Goal: Task Accomplishment & Management: Manage account settings

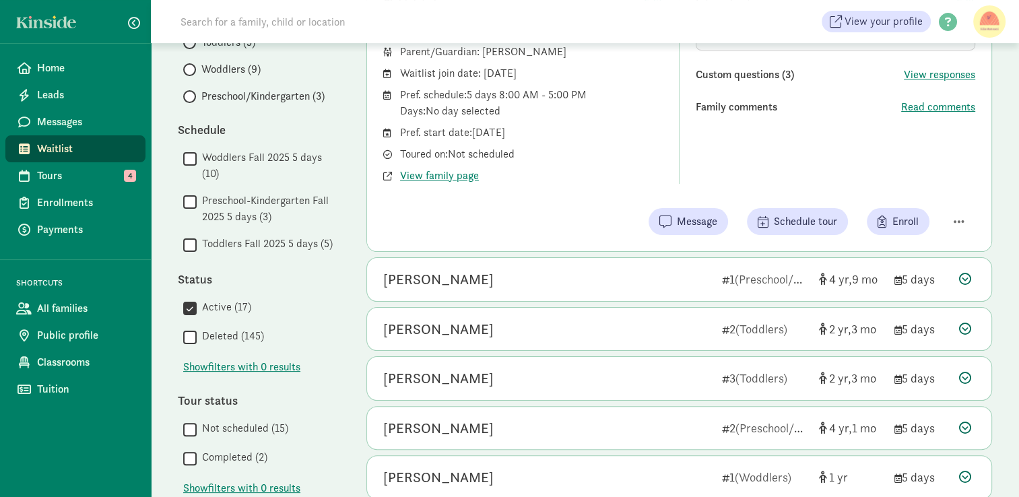
scroll to position [233, 0]
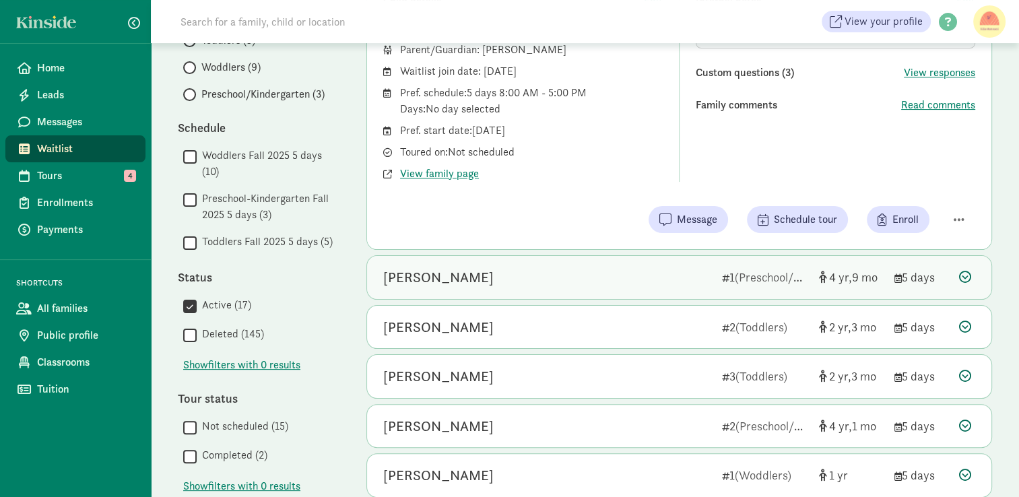
click at [723, 281] on icon at bounding box center [725, 278] width 7 height 9
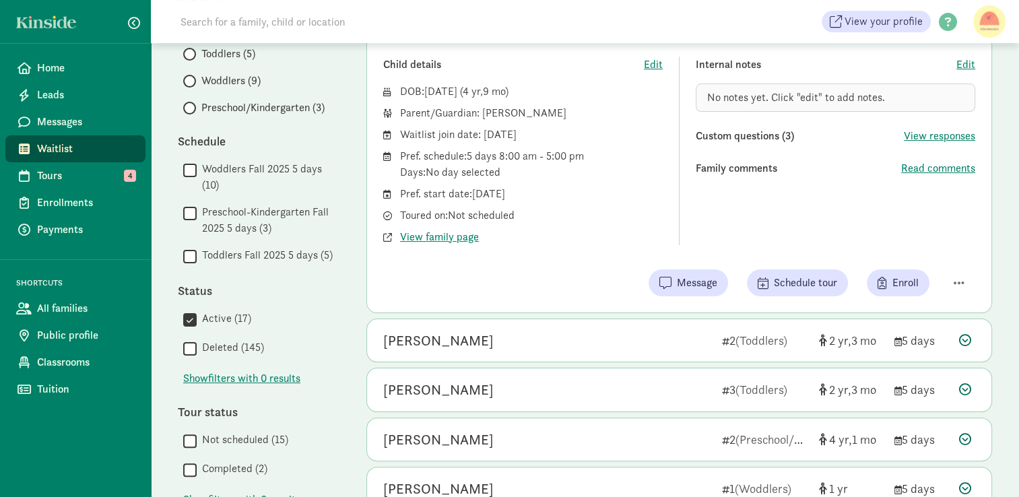
scroll to position [220, 0]
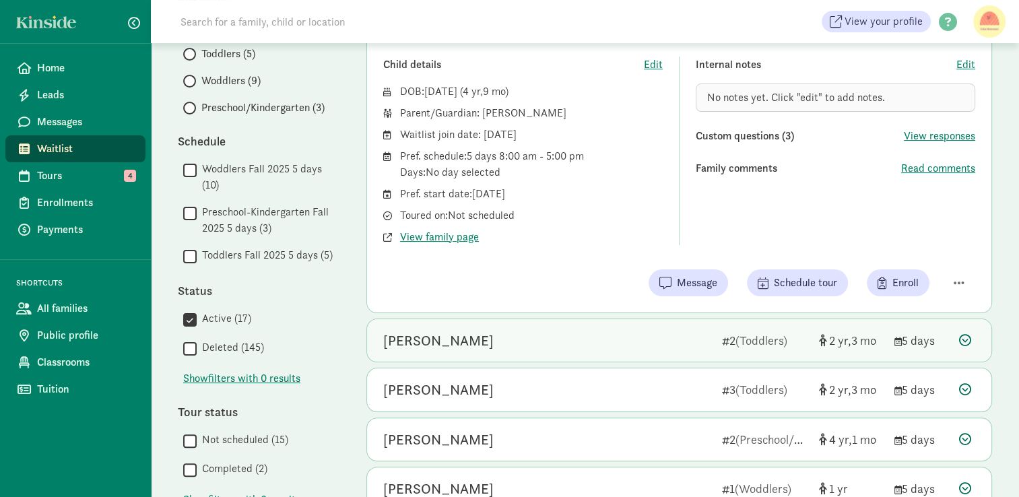
click at [706, 338] on div "[PERSON_NAME]" at bounding box center [547, 341] width 328 height 22
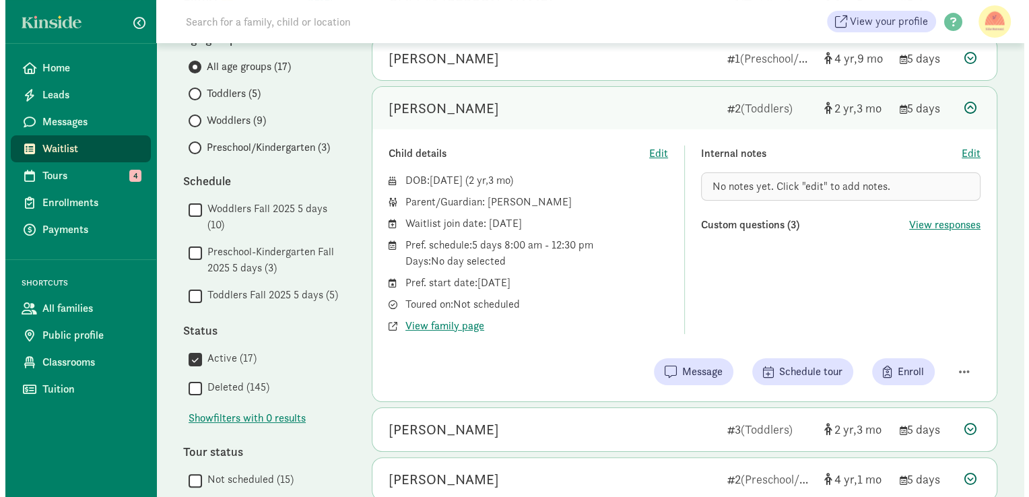
scroll to position [179, 0]
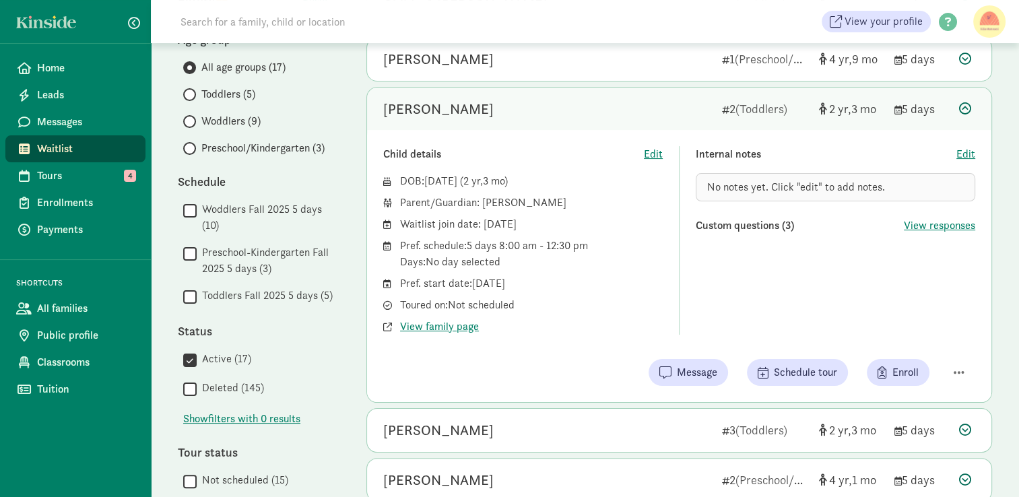
drag, startPoint x: 560, startPoint y: 205, endPoint x: 482, endPoint y: 206, distance: 78.1
click at [482, 206] on div "Parent/Guardian: Domonique Bolar" at bounding box center [531, 203] width 263 height 16
copy div "Domonique Bolar"
click at [953, 376] on span "button" at bounding box center [958, 372] width 11 height 12
click at [914, 315] on div "Mark as unresponsive" at bounding box center [911, 319] width 104 height 16
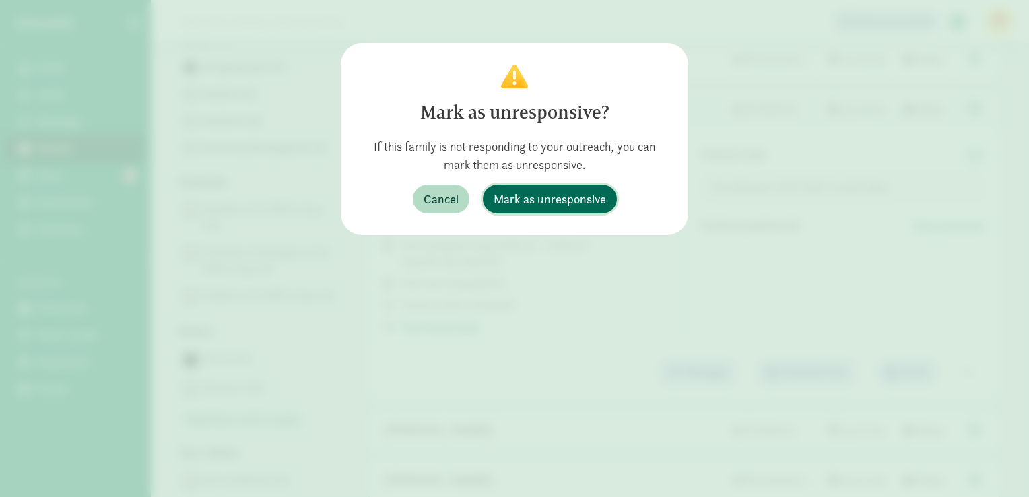
click at [541, 197] on span "Mark as unresponsive" at bounding box center [550, 199] width 112 height 18
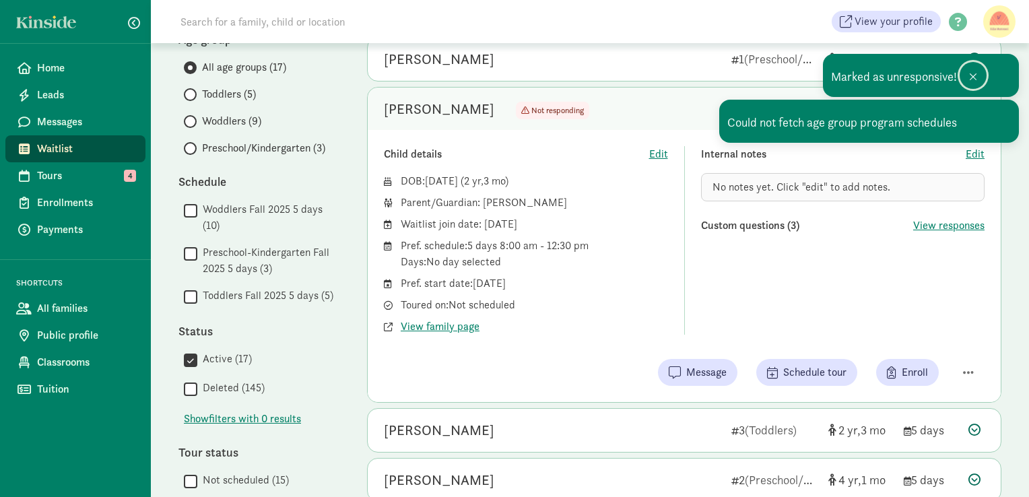
click at [974, 76] on span at bounding box center [973, 76] width 8 height 11
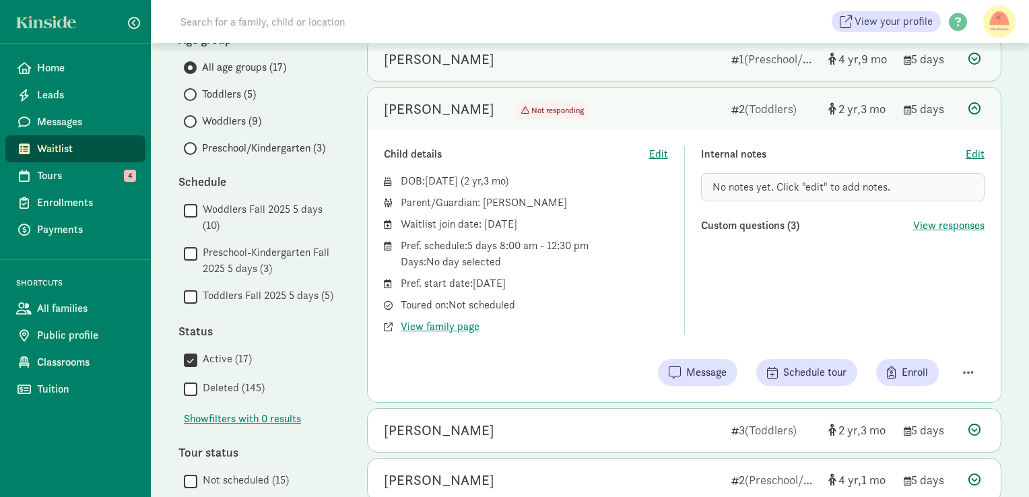
click at [976, 63] on icon at bounding box center [974, 59] width 12 height 12
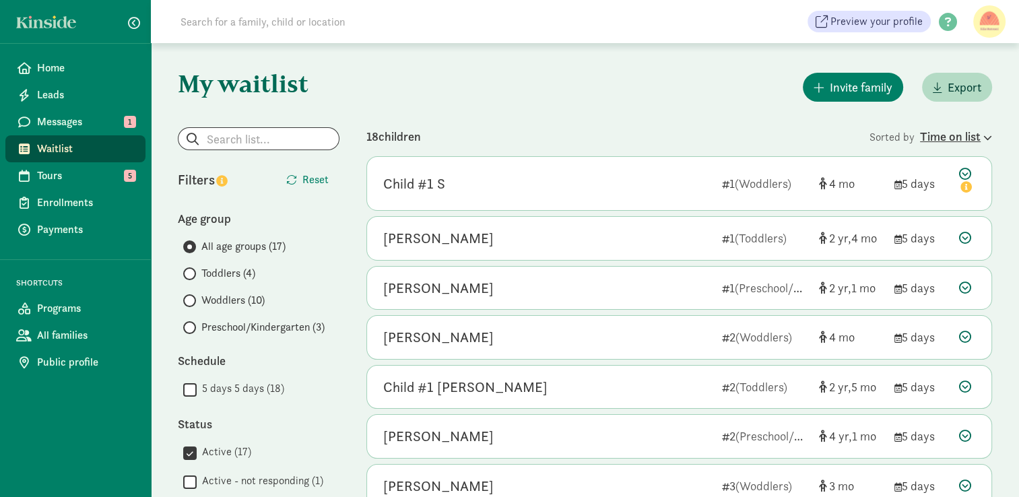
click at [946, 128] on div "Time on list" at bounding box center [956, 136] width 72 height 18
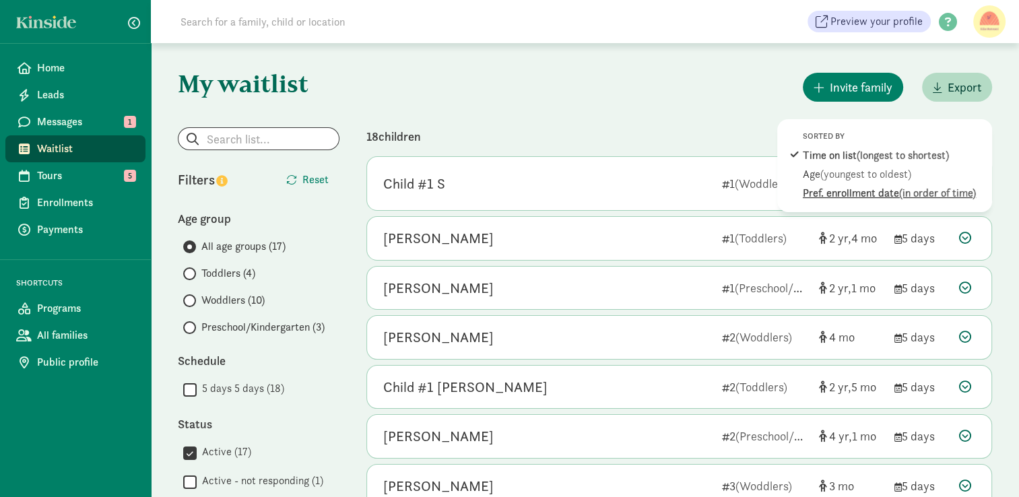
click at [889, 199] on div "Pref. enrollment date (in order of time)" at bounding box center [894, 193] width 182 height 16
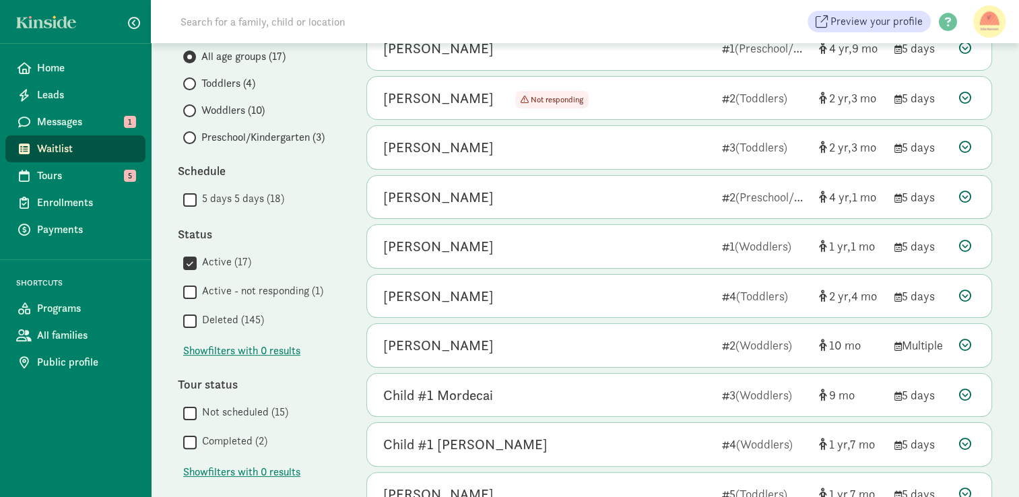
scroll to position [194, 0]
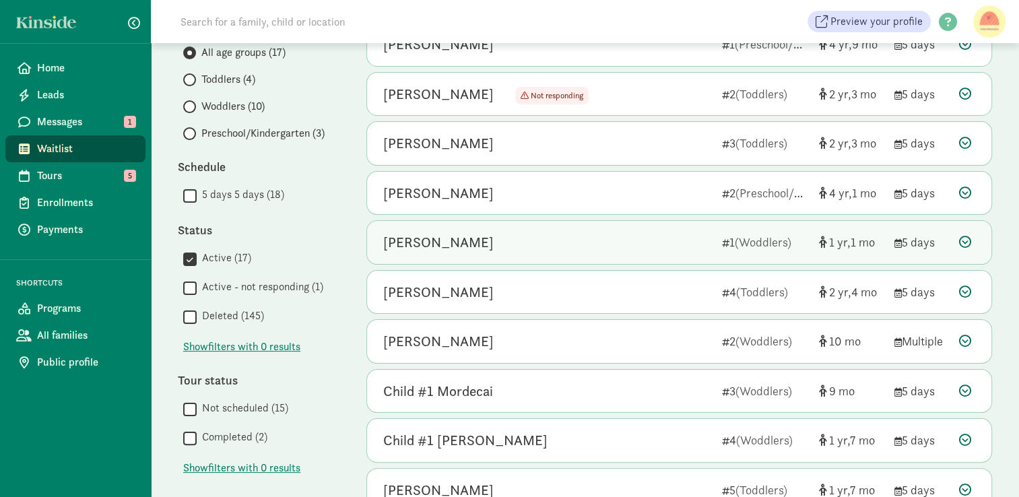
click at [968, 236] on icon at bounding box center [965, 242] width 12 height 12
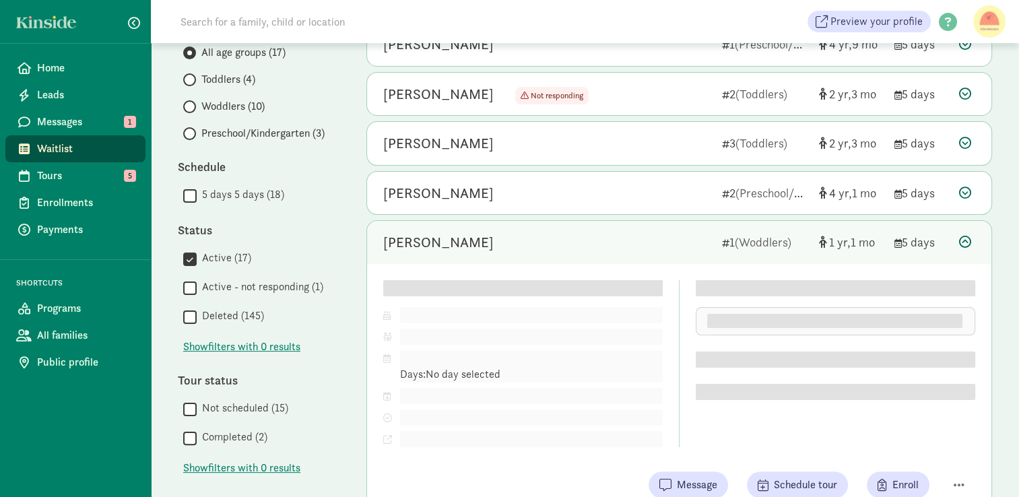
scroll to position [318, 0]
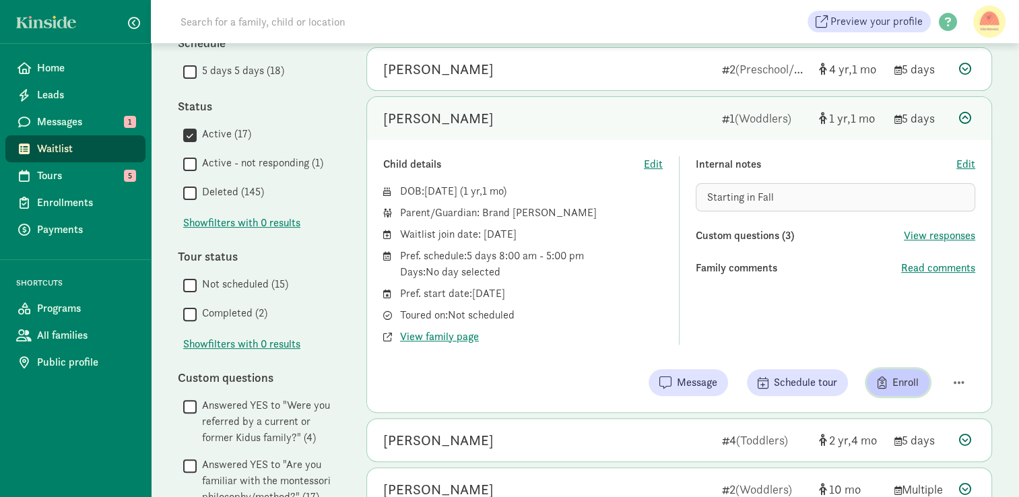
click at [895, 374] on span "Enroll" at bounding box center [905, 382] width 26 height 16
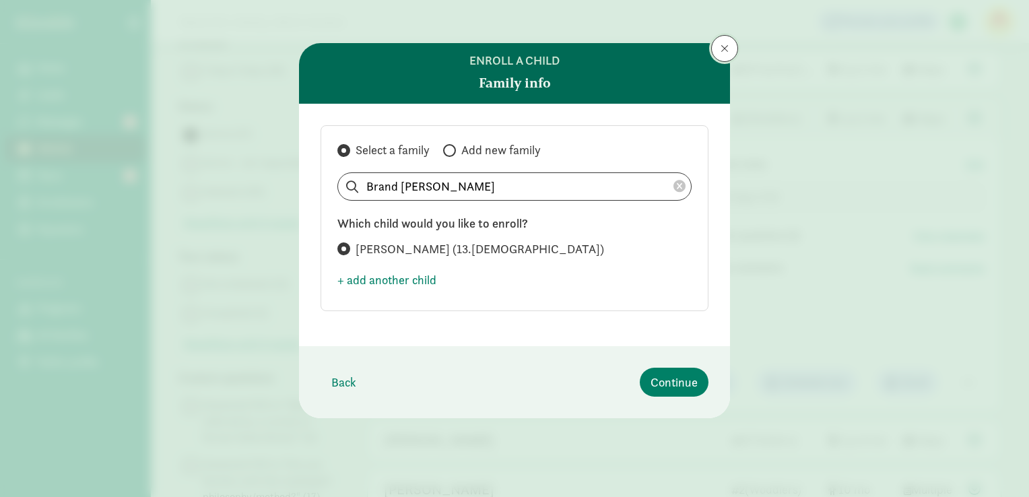
click at [721, 50] on span at bounding box center [725, 48] width 8 height 11
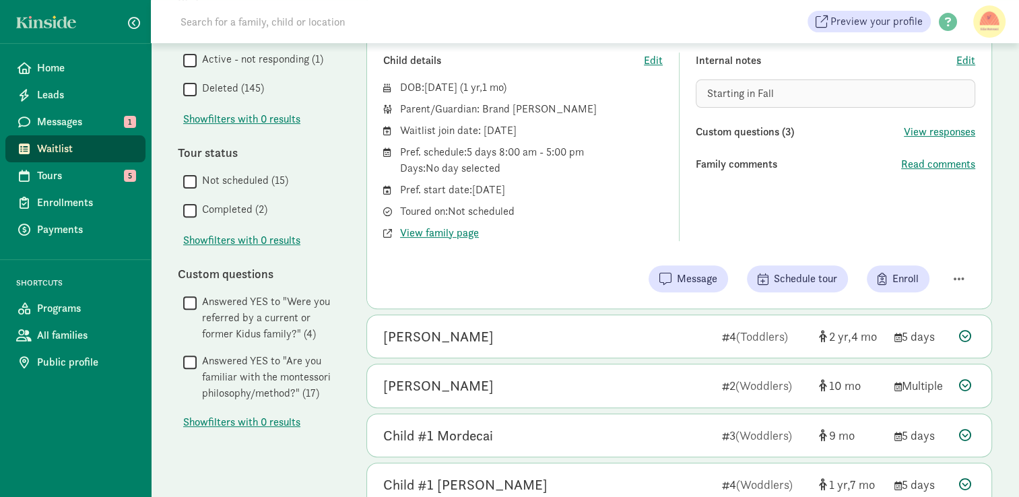
scroll to position [422, 0]
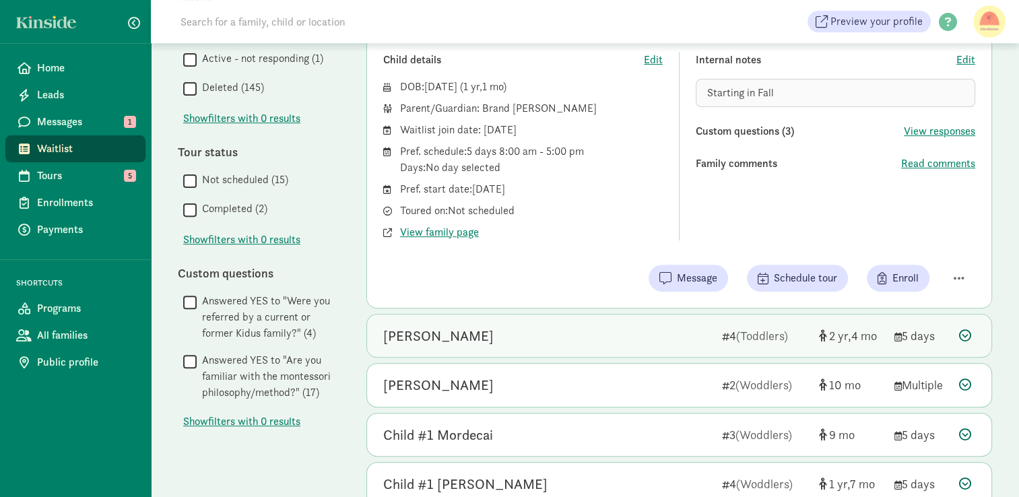
click at [889, 337] on div "[PERSON_NAME] 4 (Toddlers) 2 4 5 days" at bounding box center [679, 335] width 624 height 43
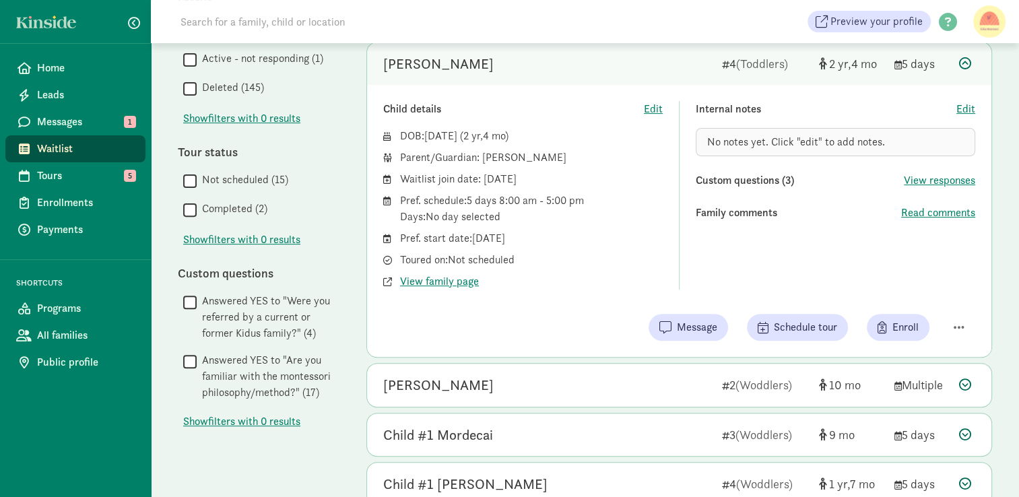
scroll to position [390, 0]
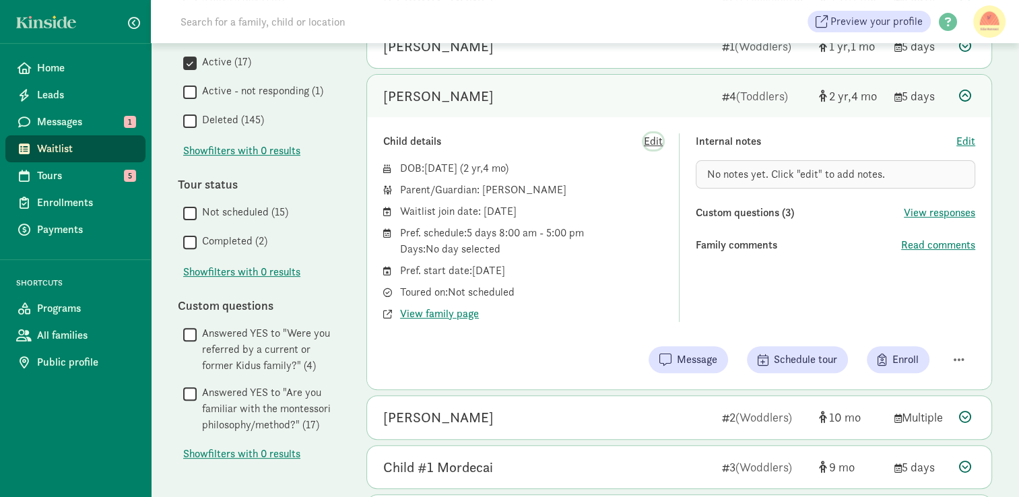
click at [655, 139] on span "Edit" at bounding box center [653, 141] width 19 height 16
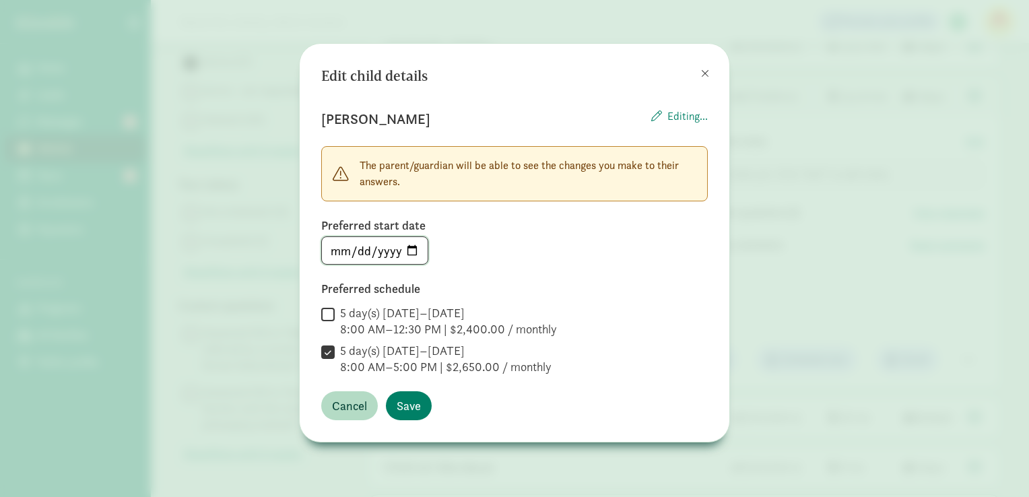
click at [409, 247] on input "[DATE]" at bounding box center [375, 250] width 106 height 27
type input "[DATE]"
click at [326, 350] on input "5 day(s) [DATE]–[DATE] 8:00 AM–5:00 PM | $2,650.00 / monthly" at bounding box center [327, 352] width 13 height 18
checkbox input "true"
click at [399, 401] on span "Save" at bounding box center [409, 406] width 24 height 18
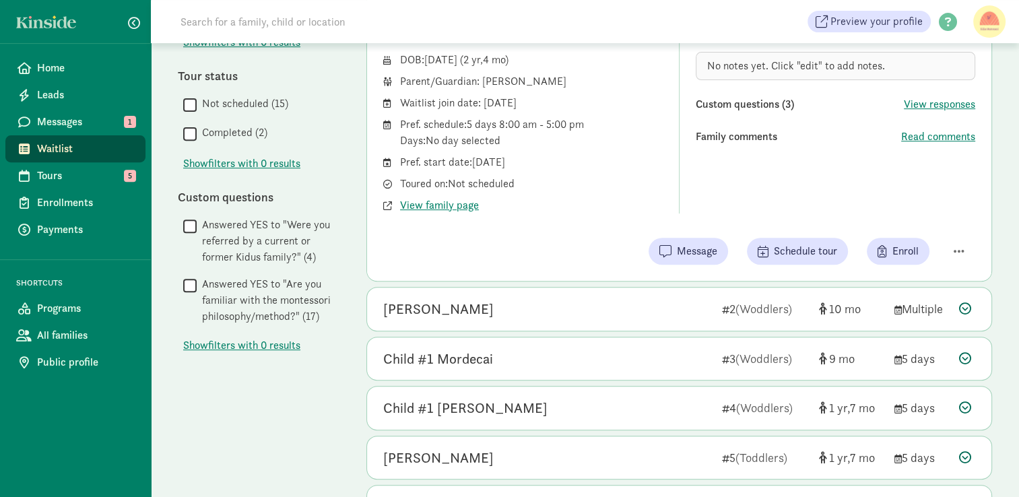
scroll to position [527, 0]
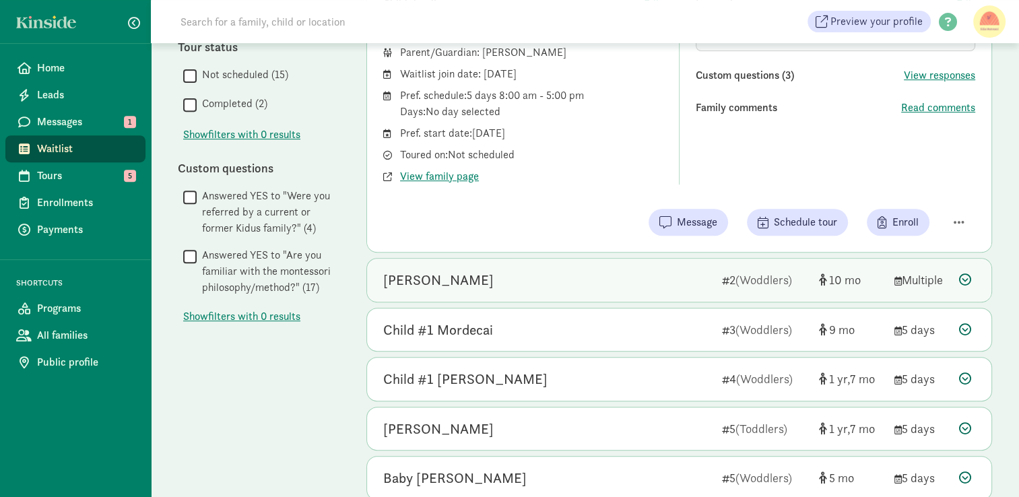
click at [712, 280] on div "[PERSON_NAME] 2 (Woddlers) 10 Multiple" at bounding box center [679, 280] width 624 height 43
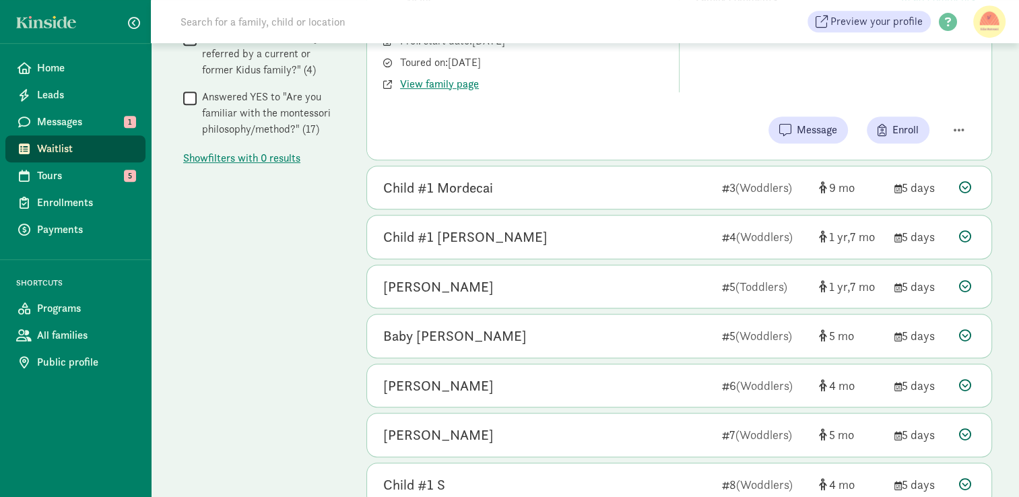
scroll to position [686, 0]
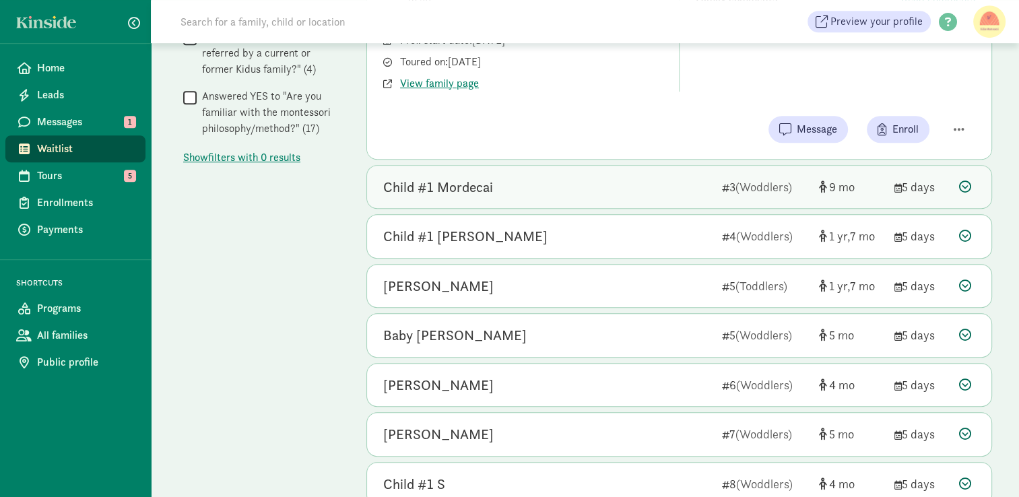
click at [712, 185] on div "Child #1 Mordecai 3 (Woddlers) 9 5 days" at bounding box center [679, 187] width 624 height 43
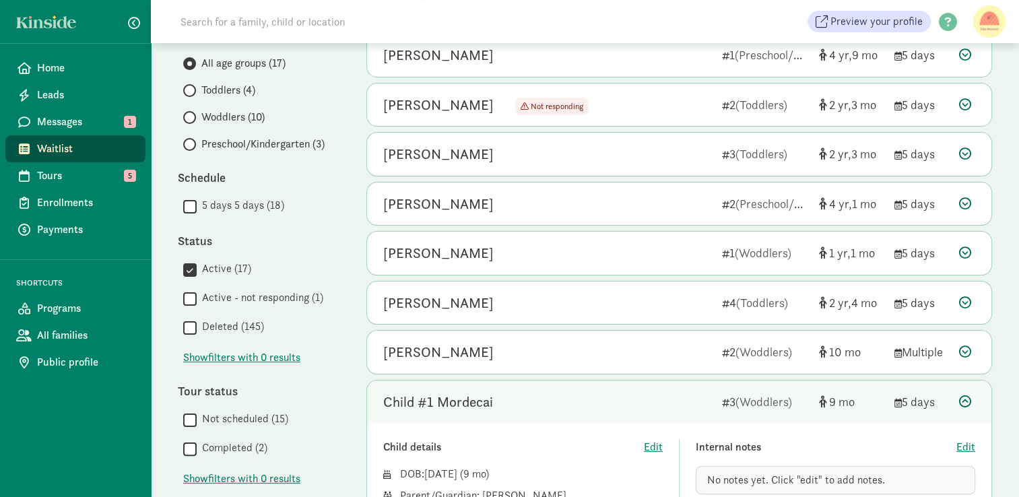
scroll to position [169, 0]
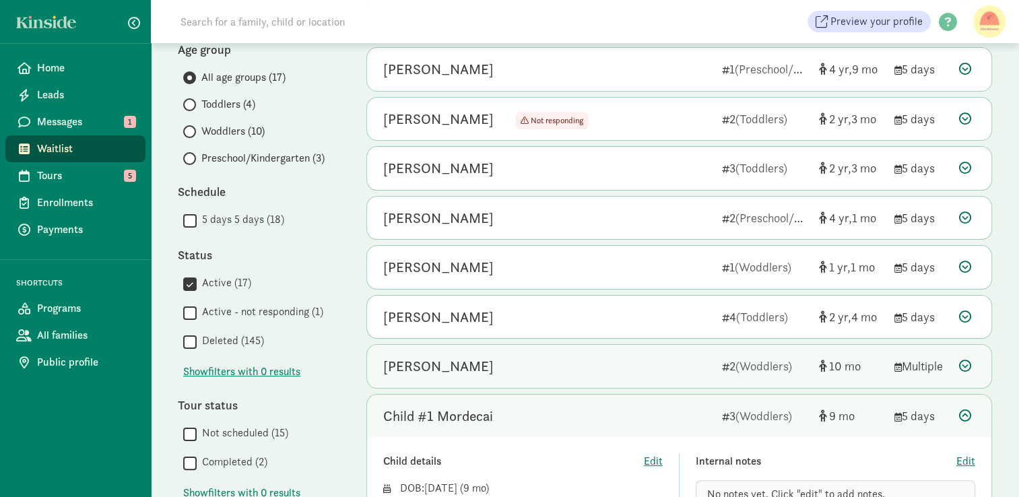
click at [672, 368] on div "[PERSON_NAME]" at bounding box center [547, 367] width 328 height 22
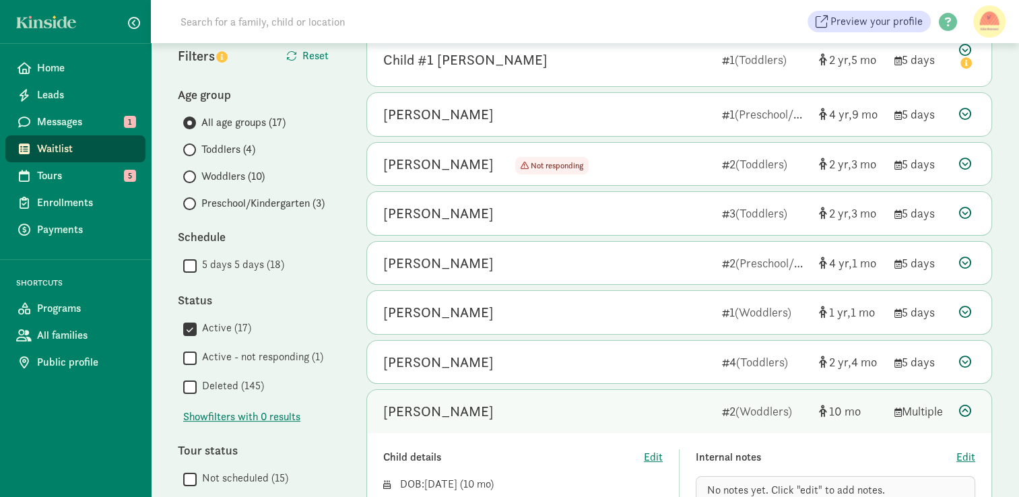
scroll to position [124, 0]
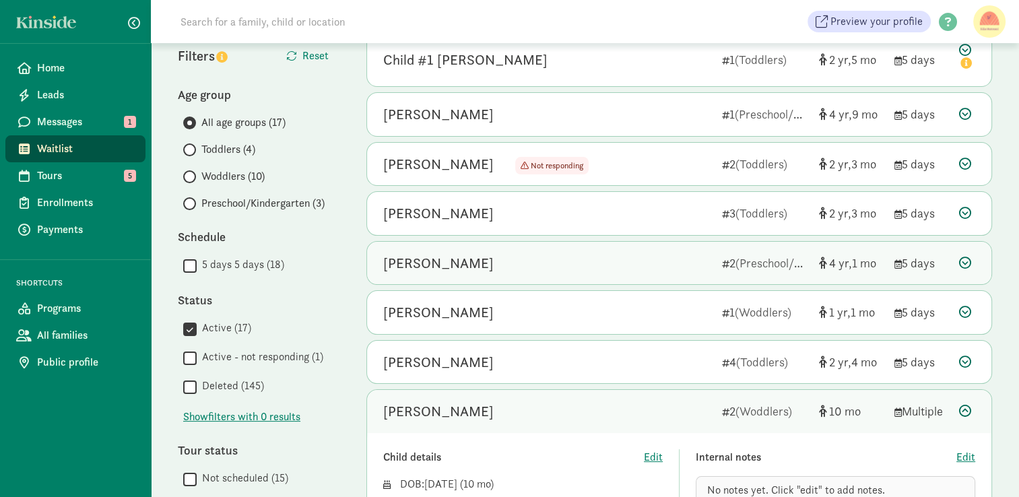
click at [970, 257] on icon at bounding box center [965, 263] width 12 height 12
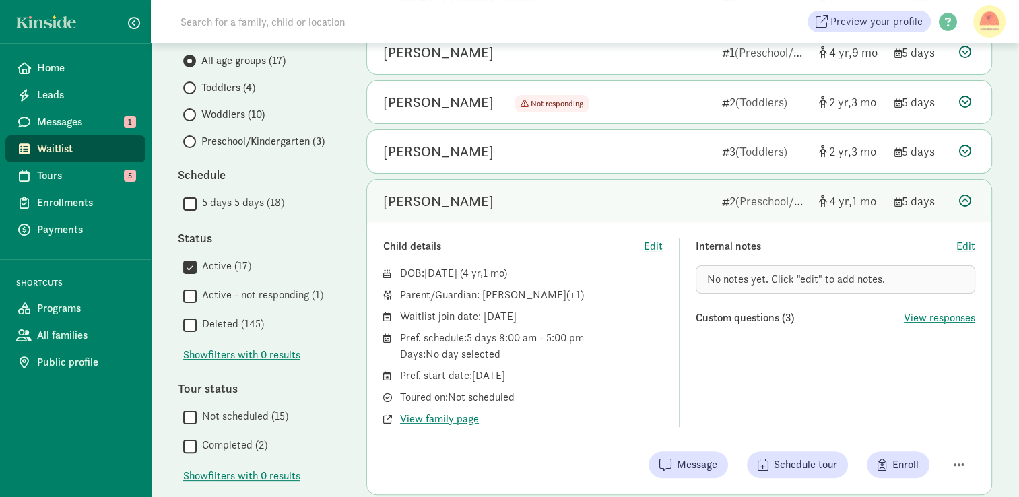
scroll to position [164, 0]
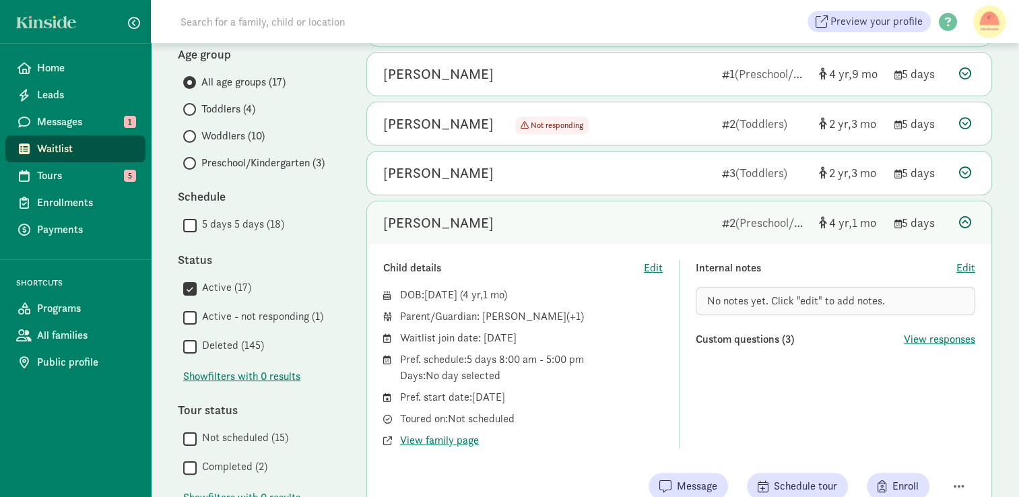
click at [969, 220] on icon at bounding box center [965, 222] width 12 height 12
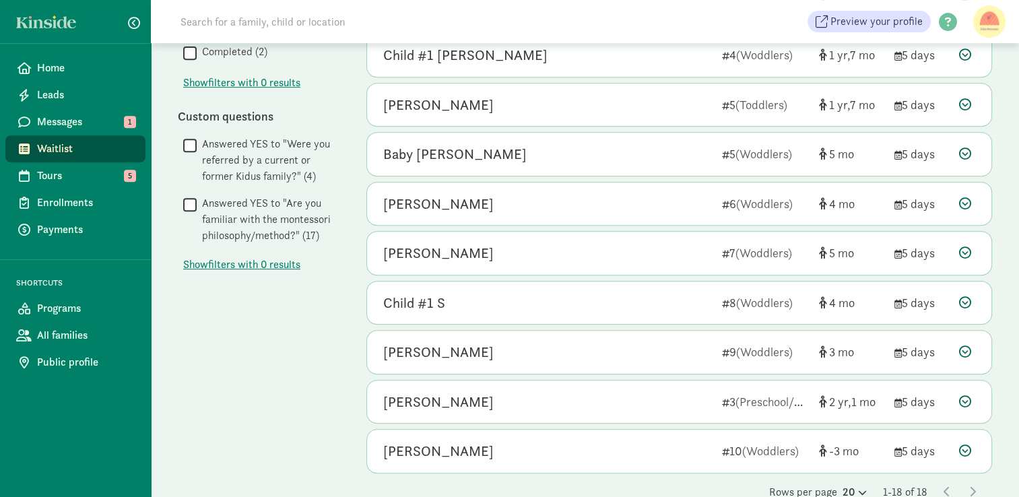
scroll to position [582, 0]
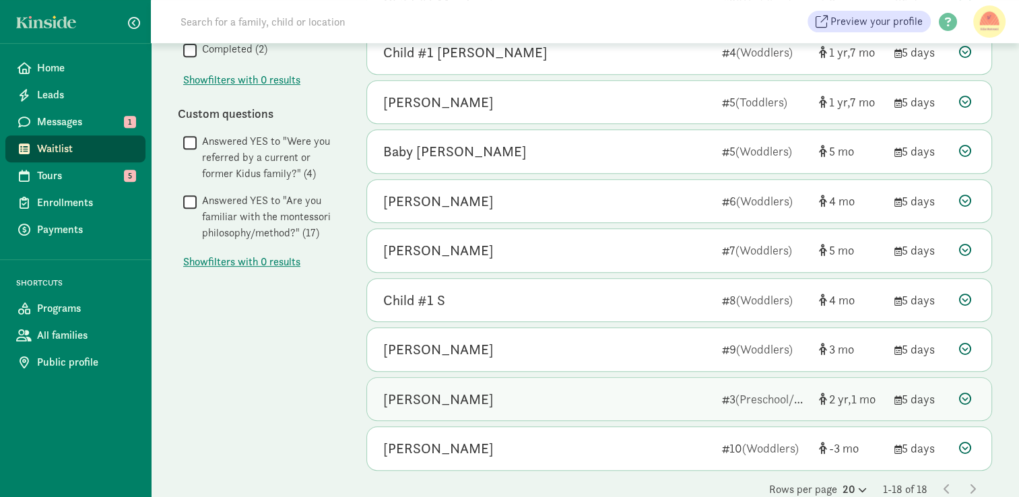
click at [718, 391] on div "[PERSON_NAME] 3 (Preschool/Kindergarten) 2 1 5 days" at bounding box center [679, 399] width 624 height 43
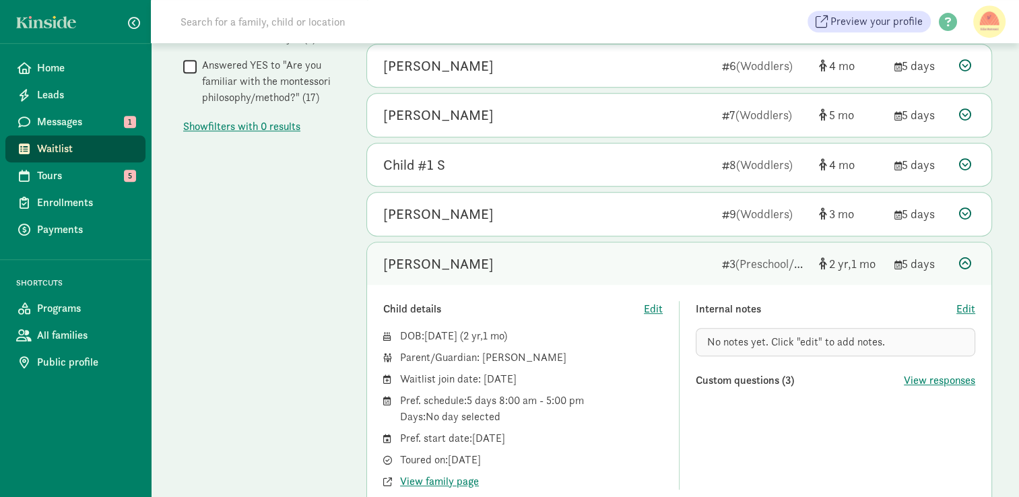
scroll to position [718, 0]
click at [705, 255] on div "[PERSON_NAME]" at bounding box center [547, 264] width 328 height 22
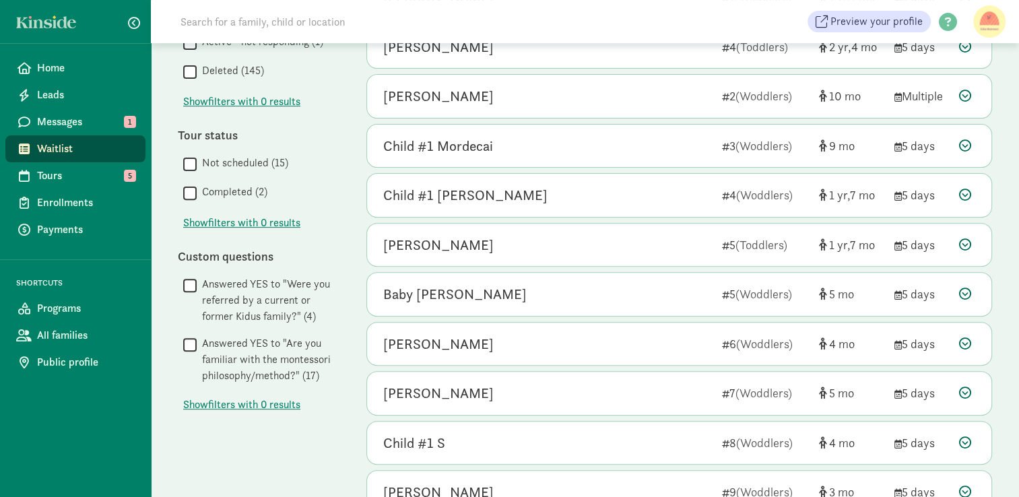
scroll to position [438, 0]
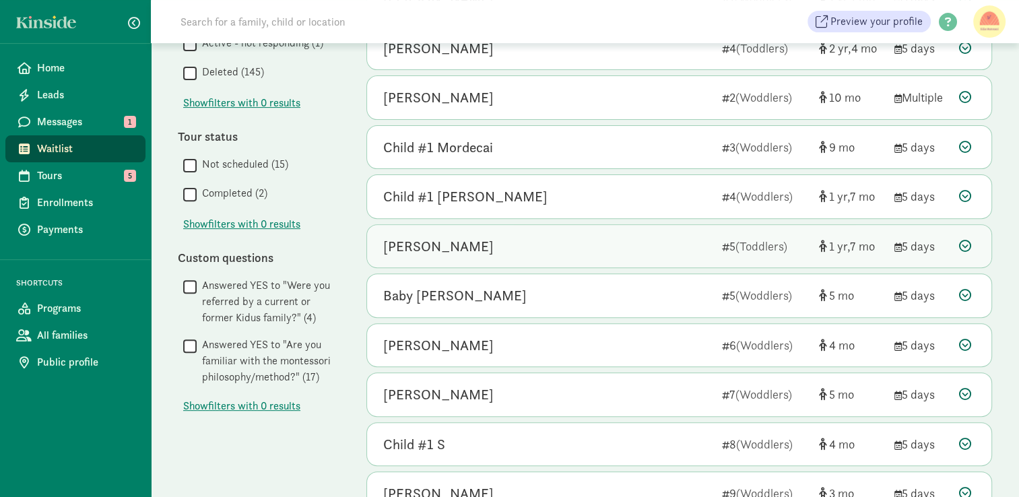
click at [700, 237] on div "[PERSON_NAME]" at bounding box center [547, 247] width 328 height 22
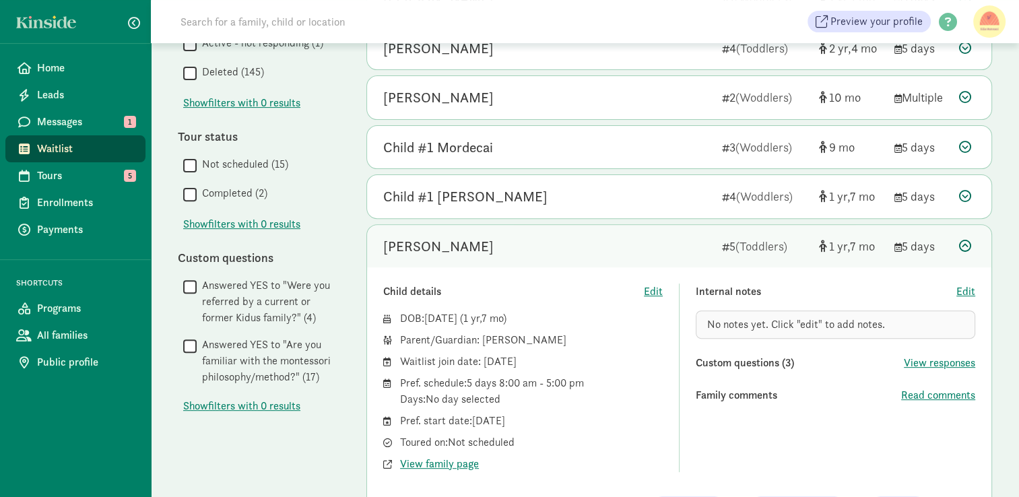
click at [717, 232] on div "[PERSON_NAME] 5 (Toddlers) 1 7 5 days" at bounding box center [679, 246] width 624 height 43
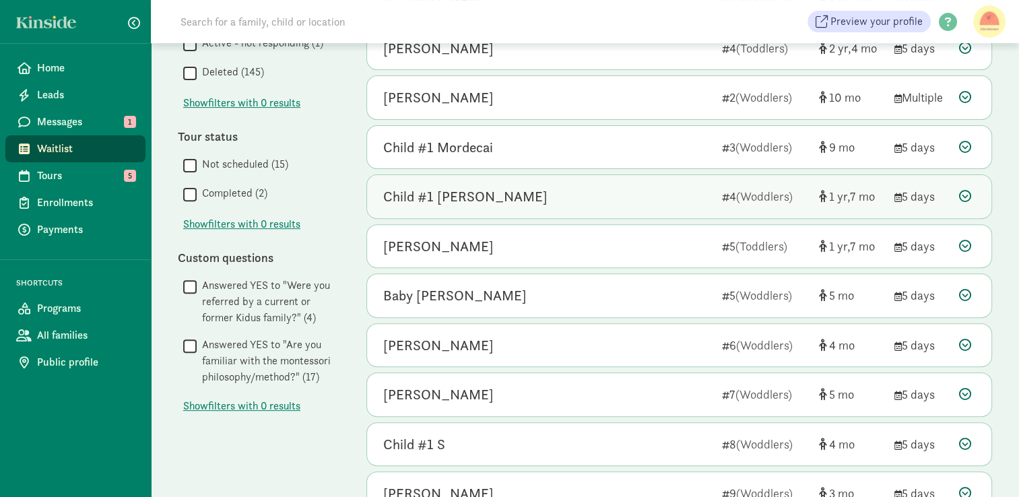
click at [706, 195] on div "Child #1 [PERSON_NAME]" at bounding box center [547, 197] width 328 height 22
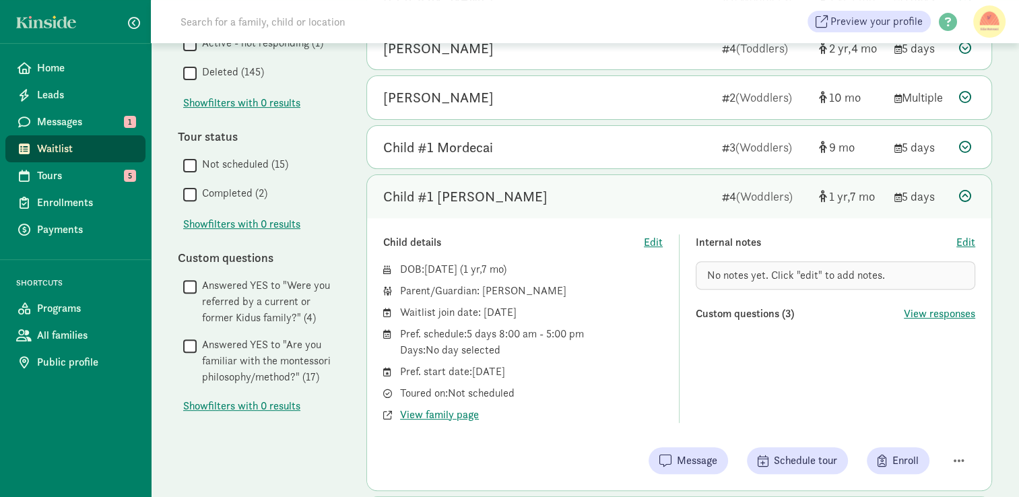
click at [706, 195] on div "Child #1 [PERSON_NAME]" at bounding box center [547, 197] width 328 height 22
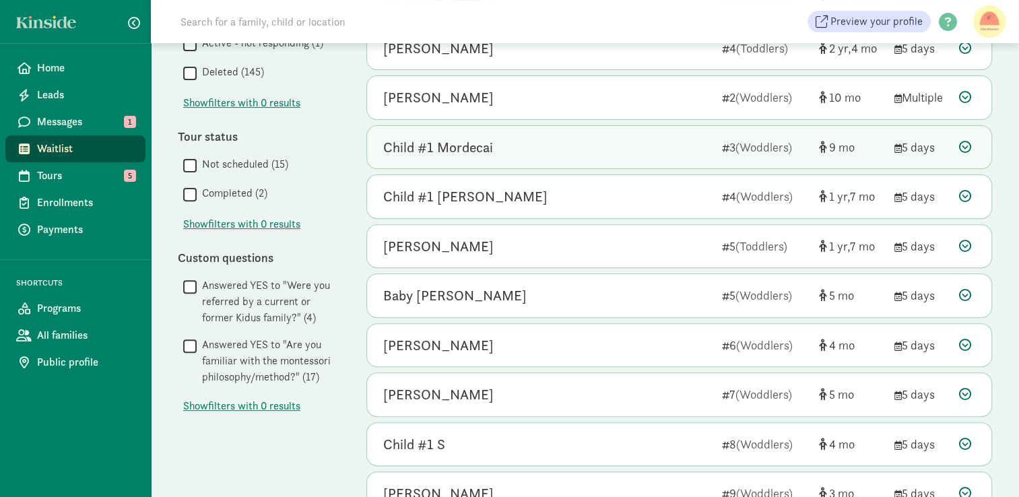
click at [690, 157] on div "Child #1 Mordecai 3 (Woddlers) 9 5 days" at bounding box center [679, 147] width 624 height 43
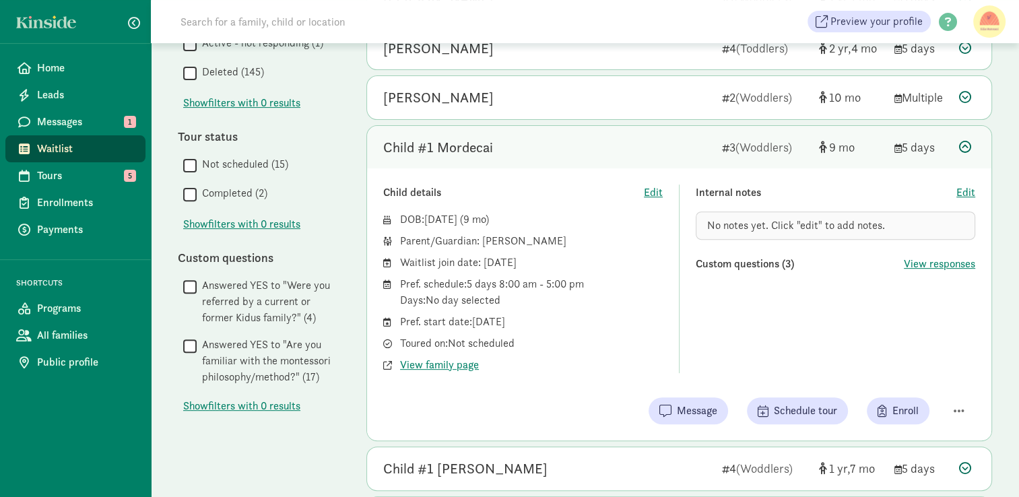
click at [685, 152] on div "Child #1 Mordecai" at bounding box center [547, 148] width 328 height 22
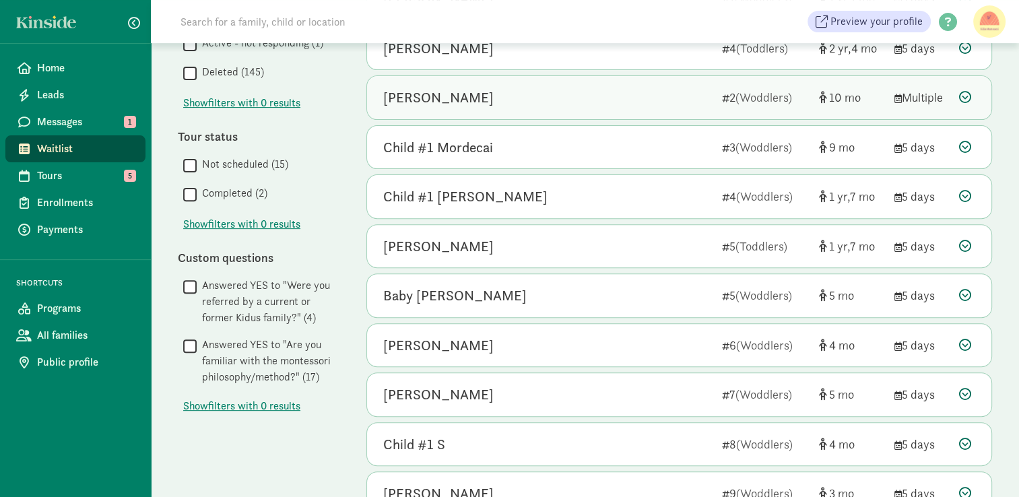
click at [677, 98] on div "[PERSON_NAME]" at bounding box center [547, 98] width 328 height 22
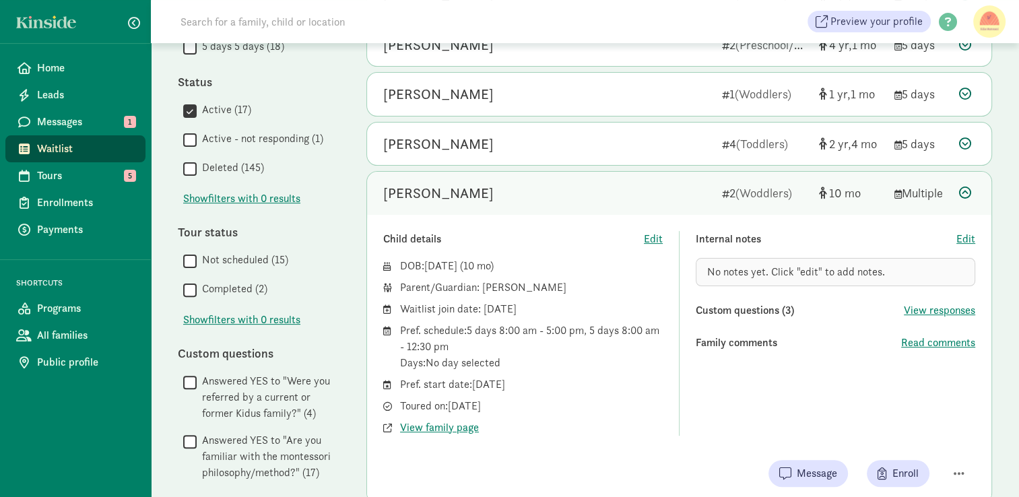
scroll to position [342, 0]
click at [682, 185] on div "[PERSON_NAME]" at bounding box center [547, 193] width 328 height 22
